Goal: Check status: Check status

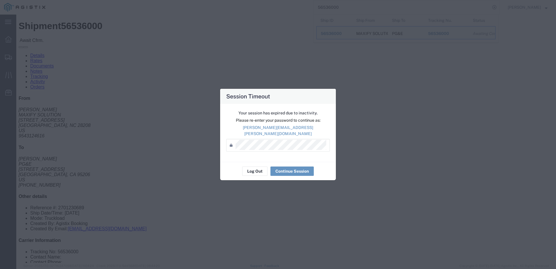
scroll to position [58, 0]
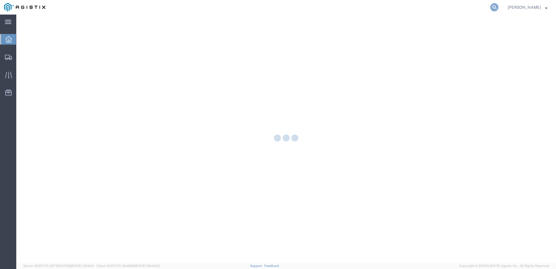
click at [499, 10] on icon at bounding box center [495, 7] width 8 height 8
click at [417, 10] on input "search" at bounding box center [402, 7] width 177 height 14
paste input "56541761"
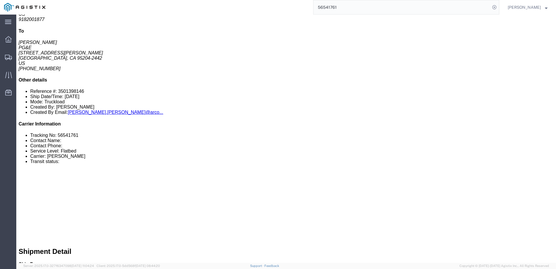
scroll to position [87, 0]
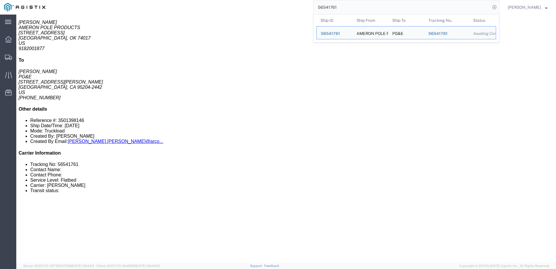
drag, startPoint x: 359, startPoint y: 10, endPoint x: 308, endPoint y: 13, distance: 51.4
click at [308, 13] on div "56541761 Ship ID Ship From Ship To Tracking Nu. Status Ship ID 56541761 Ship Fr…" at bounding box center [274, 7] width 450 height 15
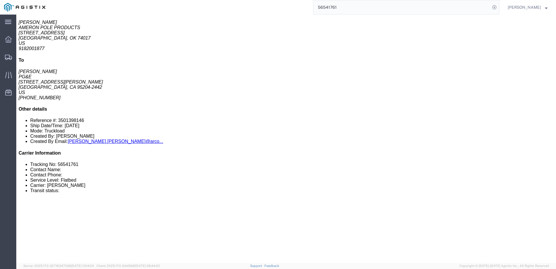
paste input "917"
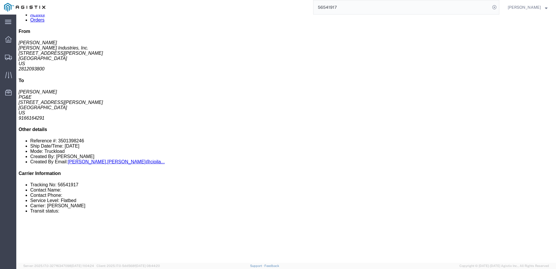
scroll to position [58, 0]
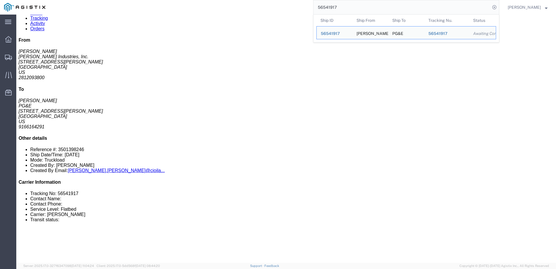
drag, startPoint x: 342, startPoint y: 8, endPoint x: 313, endPoint y: 8, distance: 30.0
click at [313, 8] on div "56541917 Ship ID Ship From Ship To Tracking Nu. Status Ship ID 56541917 Ship Fr…" at bounding box center [274, 7] width 450 height 15
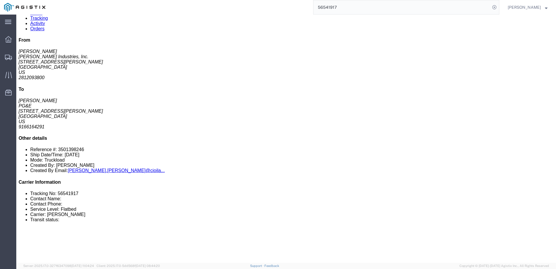
paste input "2519"
type input "56542519"
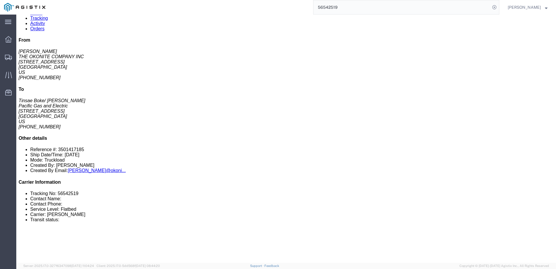
click link "Notes"
